Goal: Navigation & Orientation: Find specific page/section

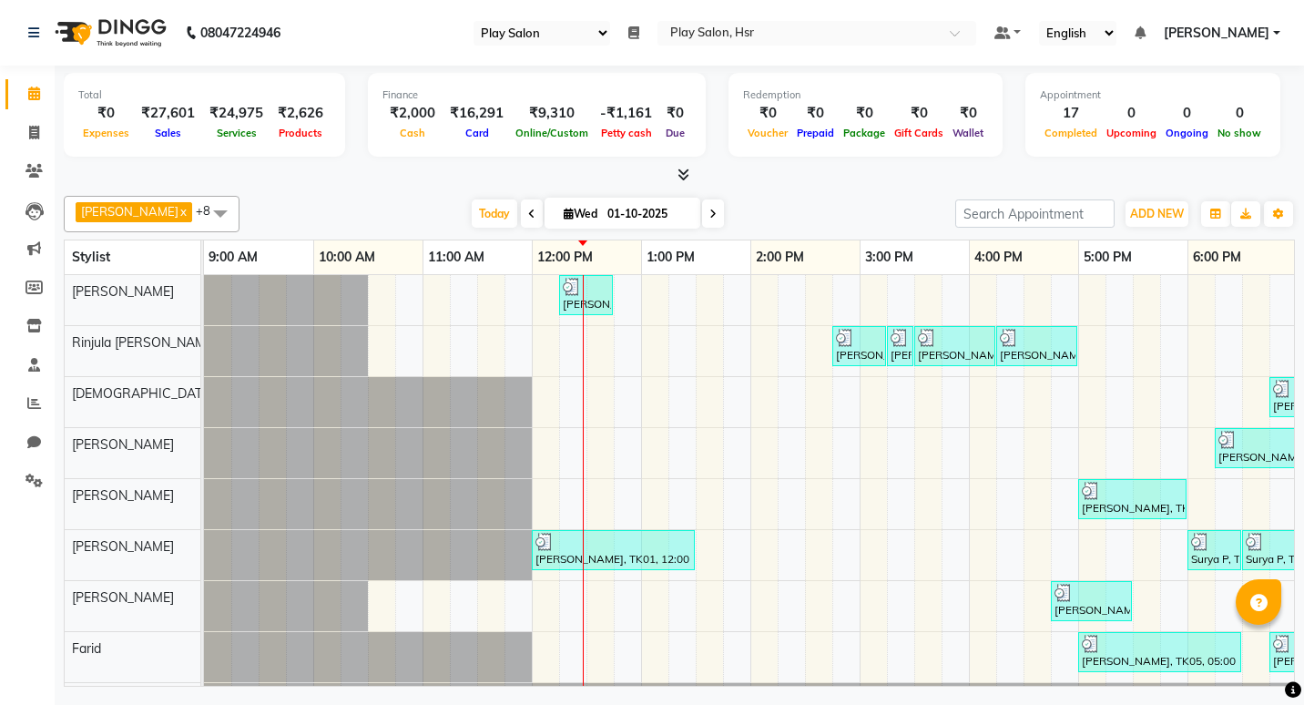
select select "92"
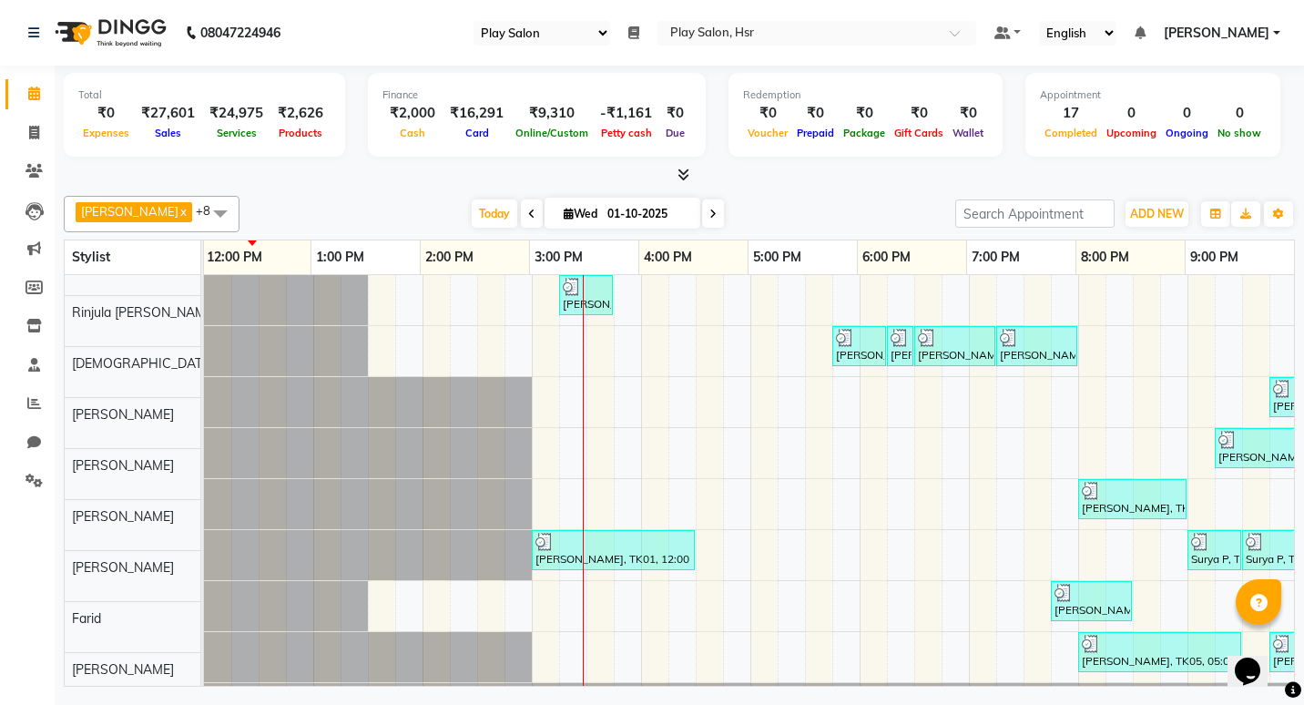
scroll to position [44, 344]
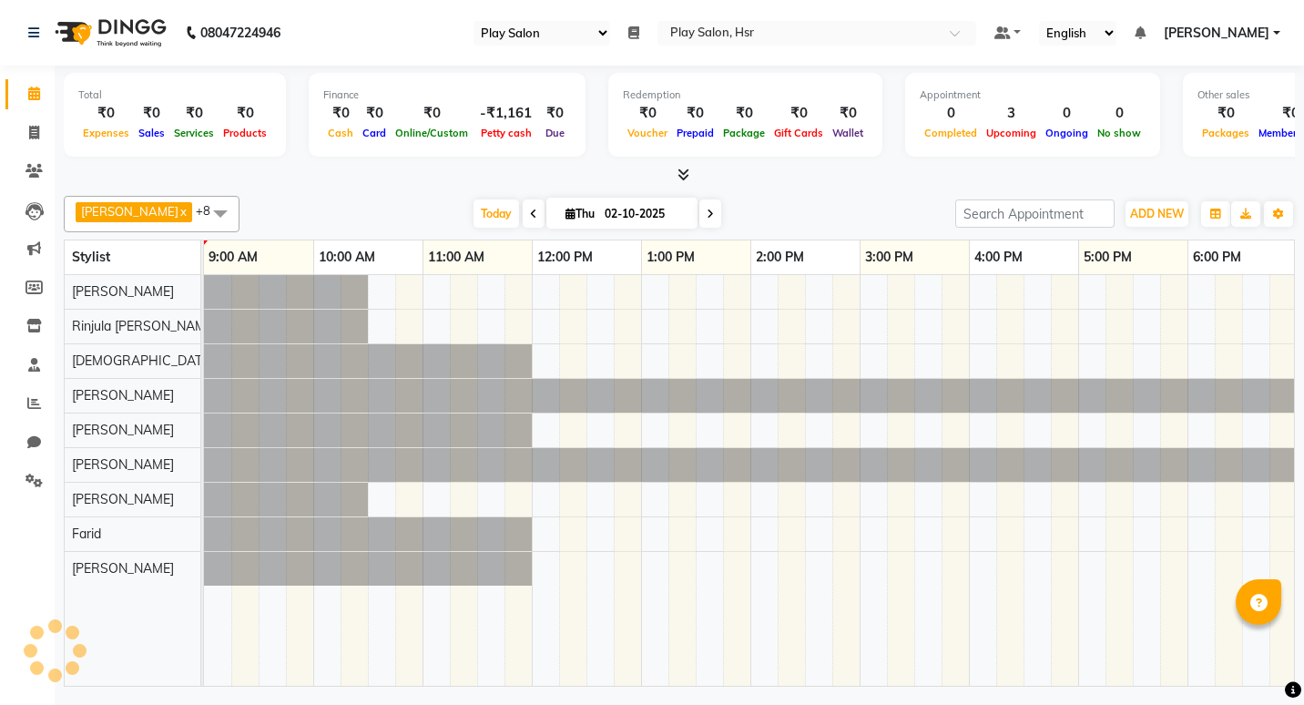
select select "92"
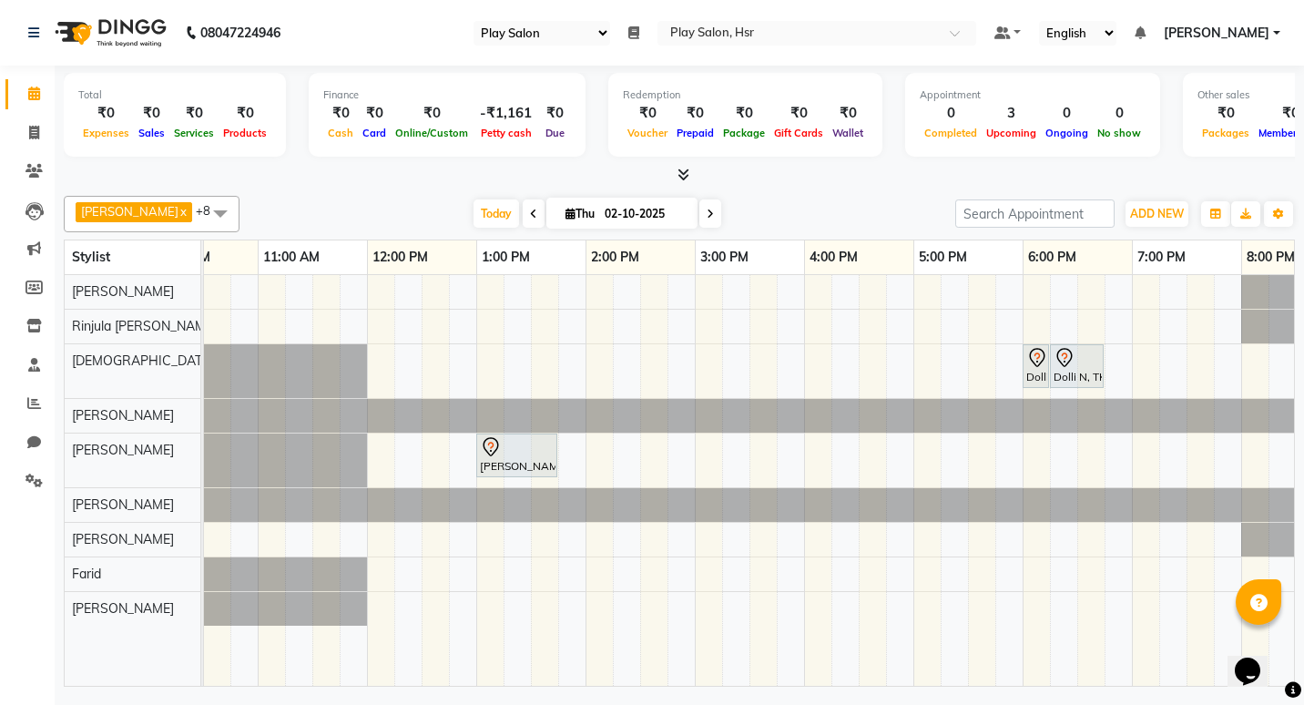
scroll to position [0, 109]
